Goal: Transaction & Acquisition: Purchase product/service

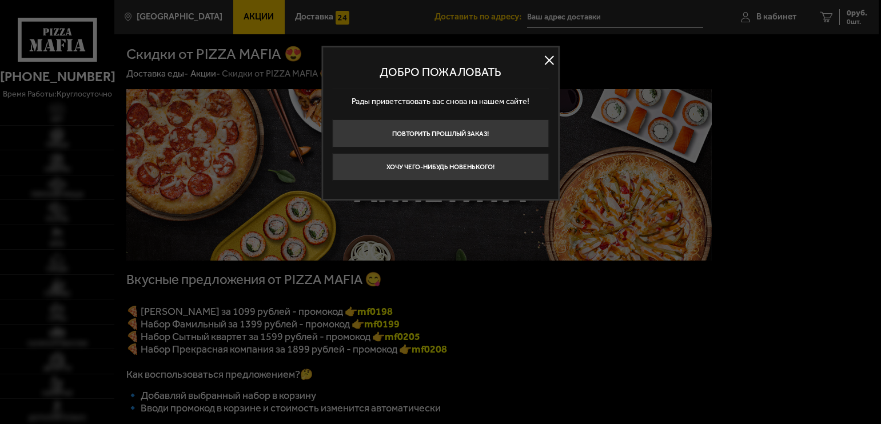
type input "[STREET_ADDRESS]"
click at [446, 131] on button "Повторить прошлый заказ!" at bounding box center [440, 132] width 217 height 27
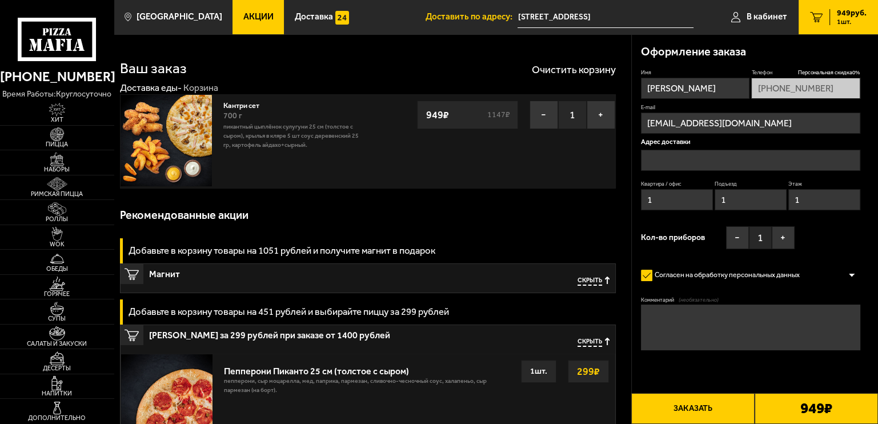
type input "[STREET_ADDRESS]"
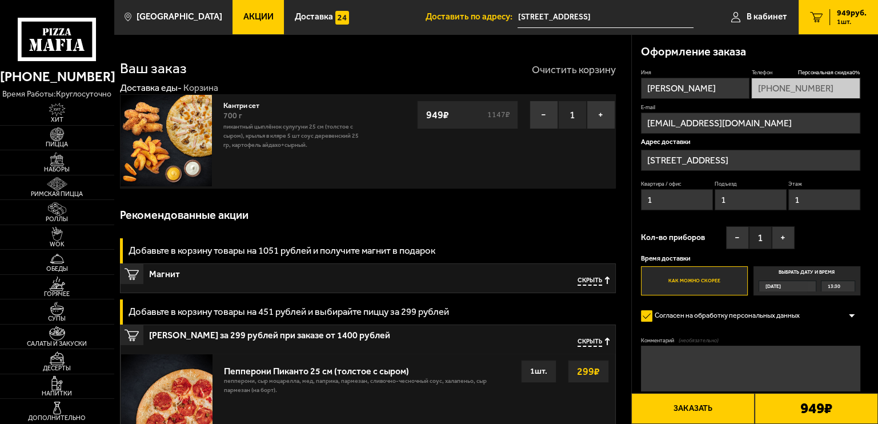
click at [570, 66] on button "Очистить корзину" at bounding box center [574, 70] width 84 height 10
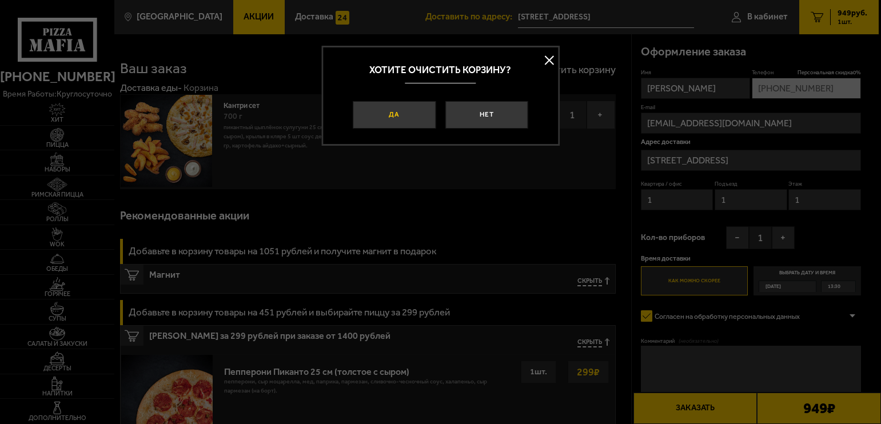
click at [393, 104] on button "Да" at bounding box center [394, 114] width 82 height 27
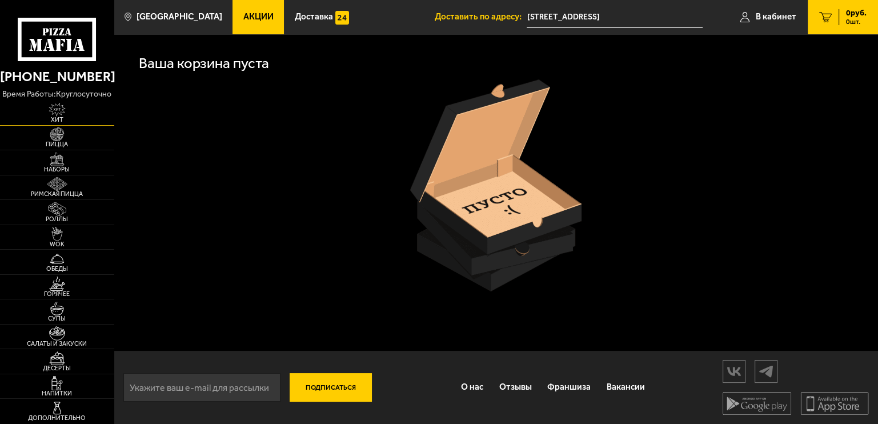
click at [58, 107] on img at bounding box center [56, 110] width 35 height 14
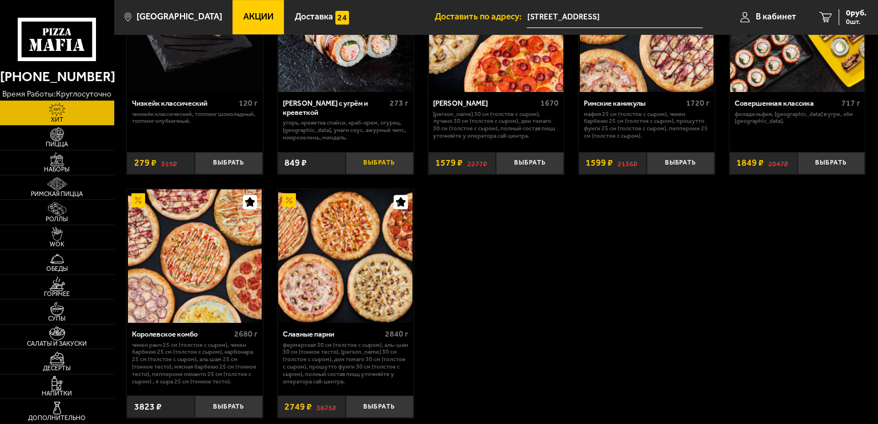
scroll to position [728, 0]
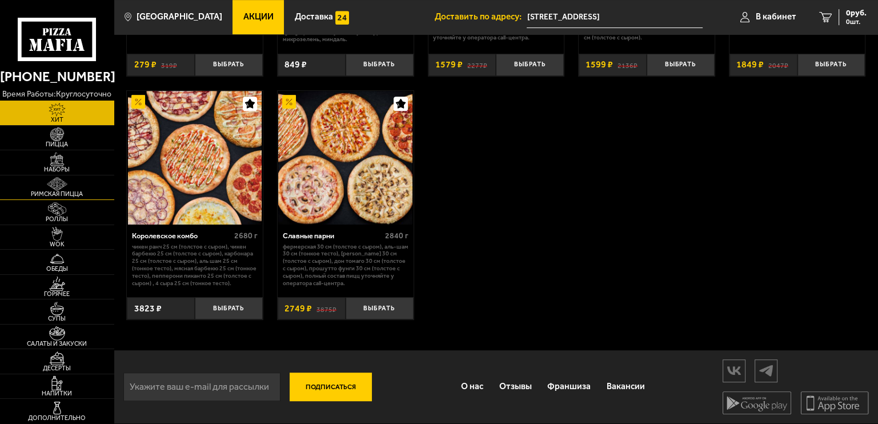
click at [51, 183] on img at bounding box center [56, 184] width 35 height 14
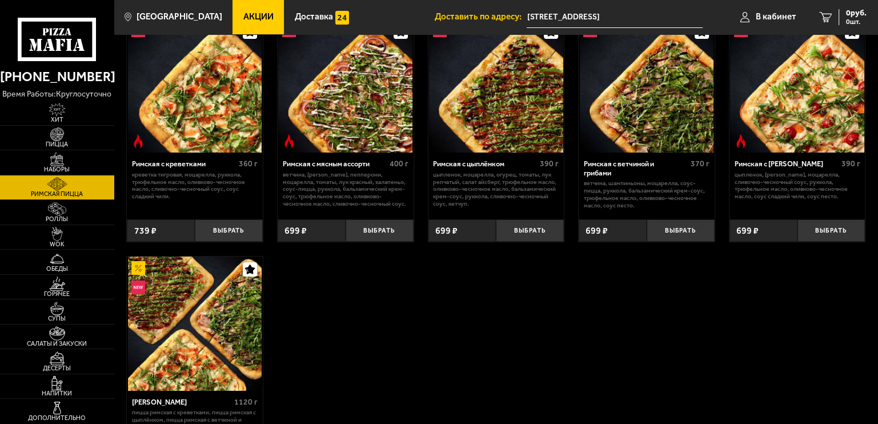
scroll to position [57, 0]
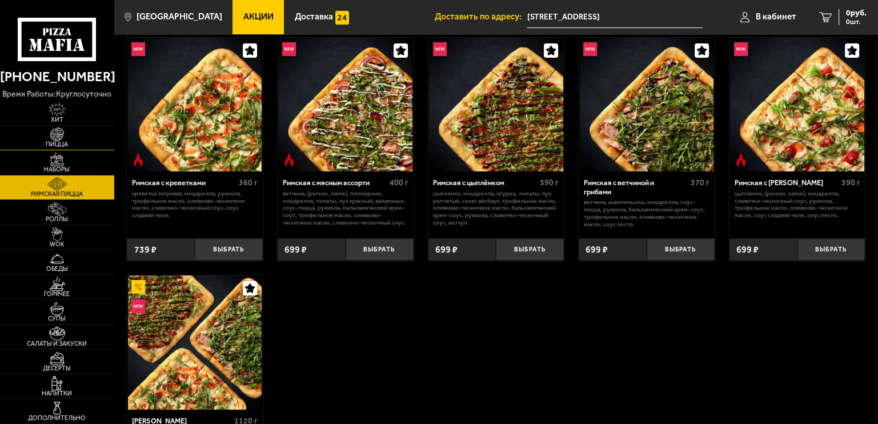
click at [56, 136] on img at bounding box center [56, 134] width 35 height 14
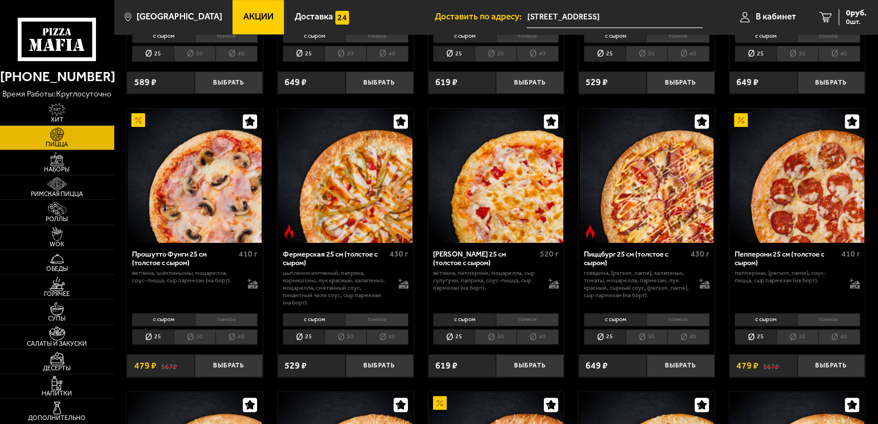
scroll to position [286, 0]
